Goal: Register for event/course

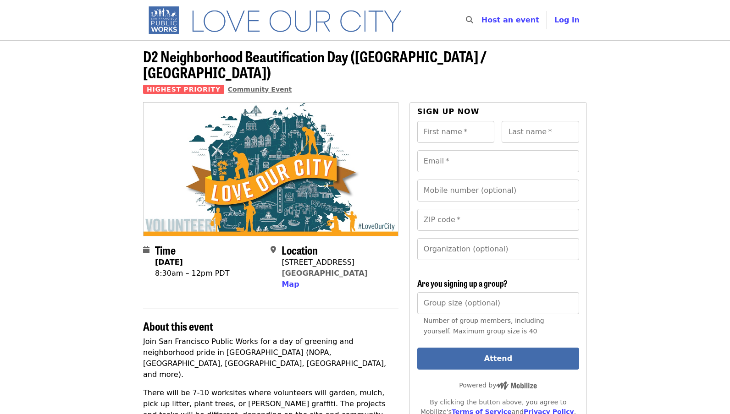
click at [264, 86] on span "Community Event" at bounding box center [260, 89] width 64 height 7
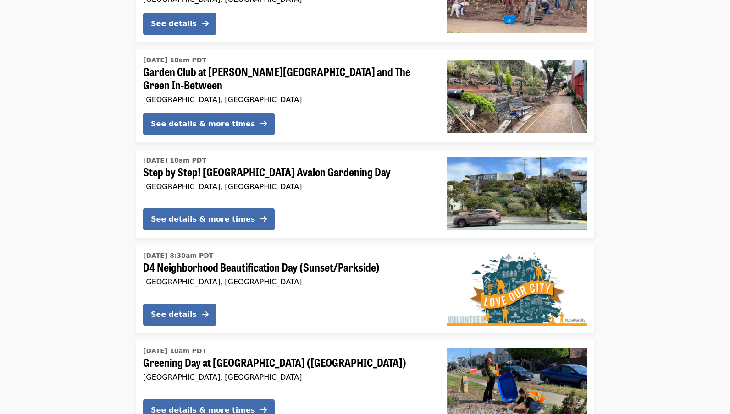
scroll to position [1054, 0]
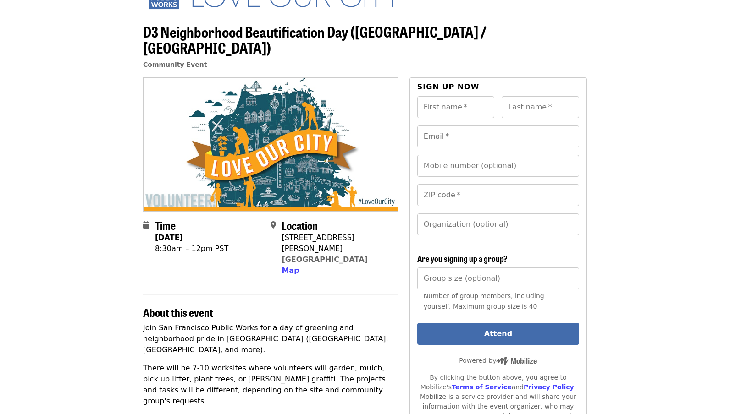
scroll to position [92, 0]
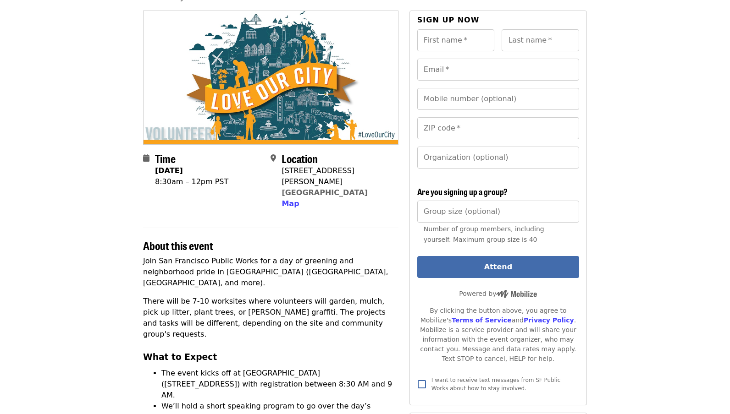
click at [334, 256] on p "Join San Francisco Public Works for a day of greening and neighborhood pride in…" at bounding box center [270, 272] width 255 height 33
